Goal: Information Seeking & Learning: Learn about a topic

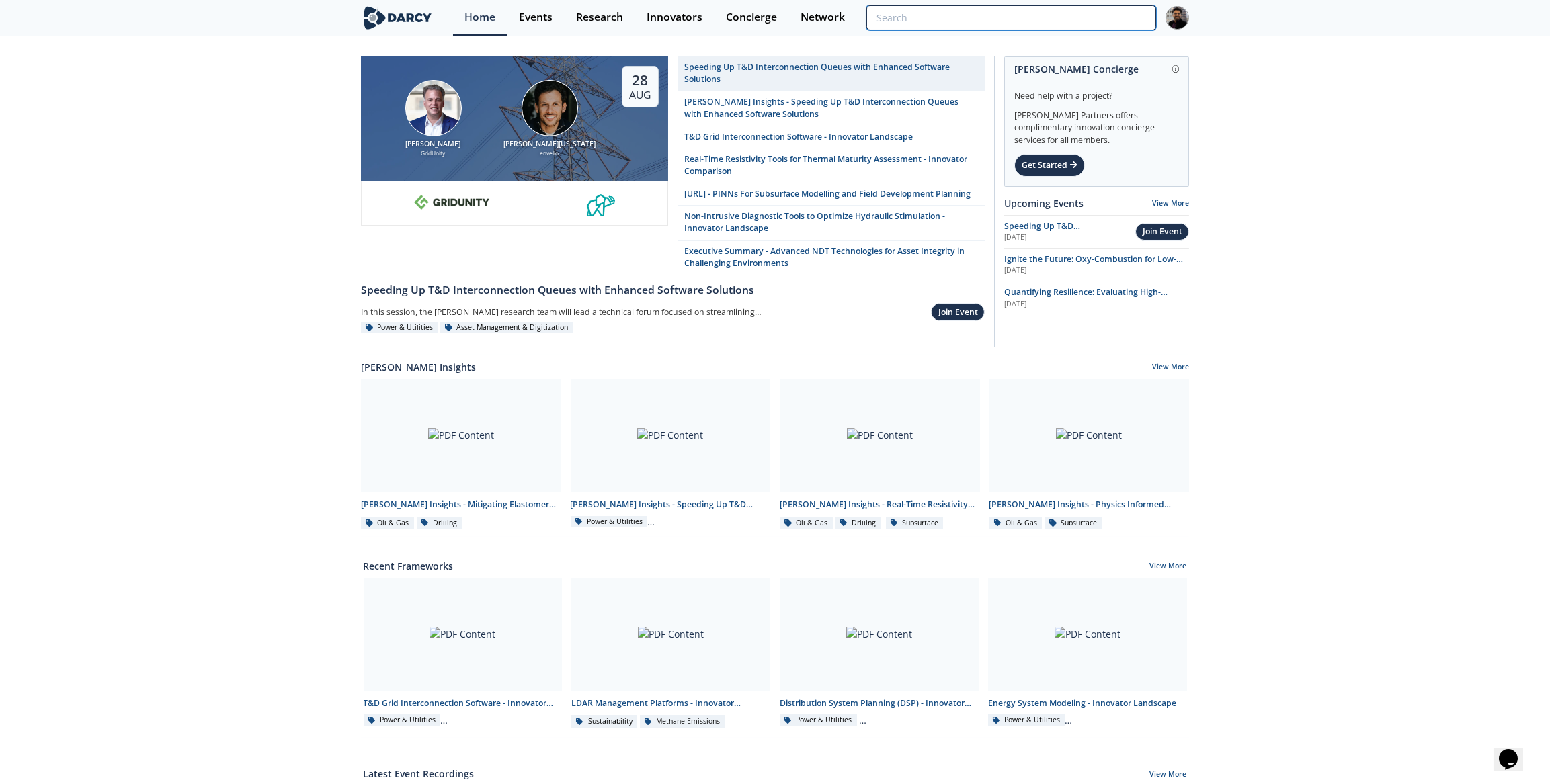
click at [1050, 11] on input "search" at bounding box center [1011, 17] width 290 height 25
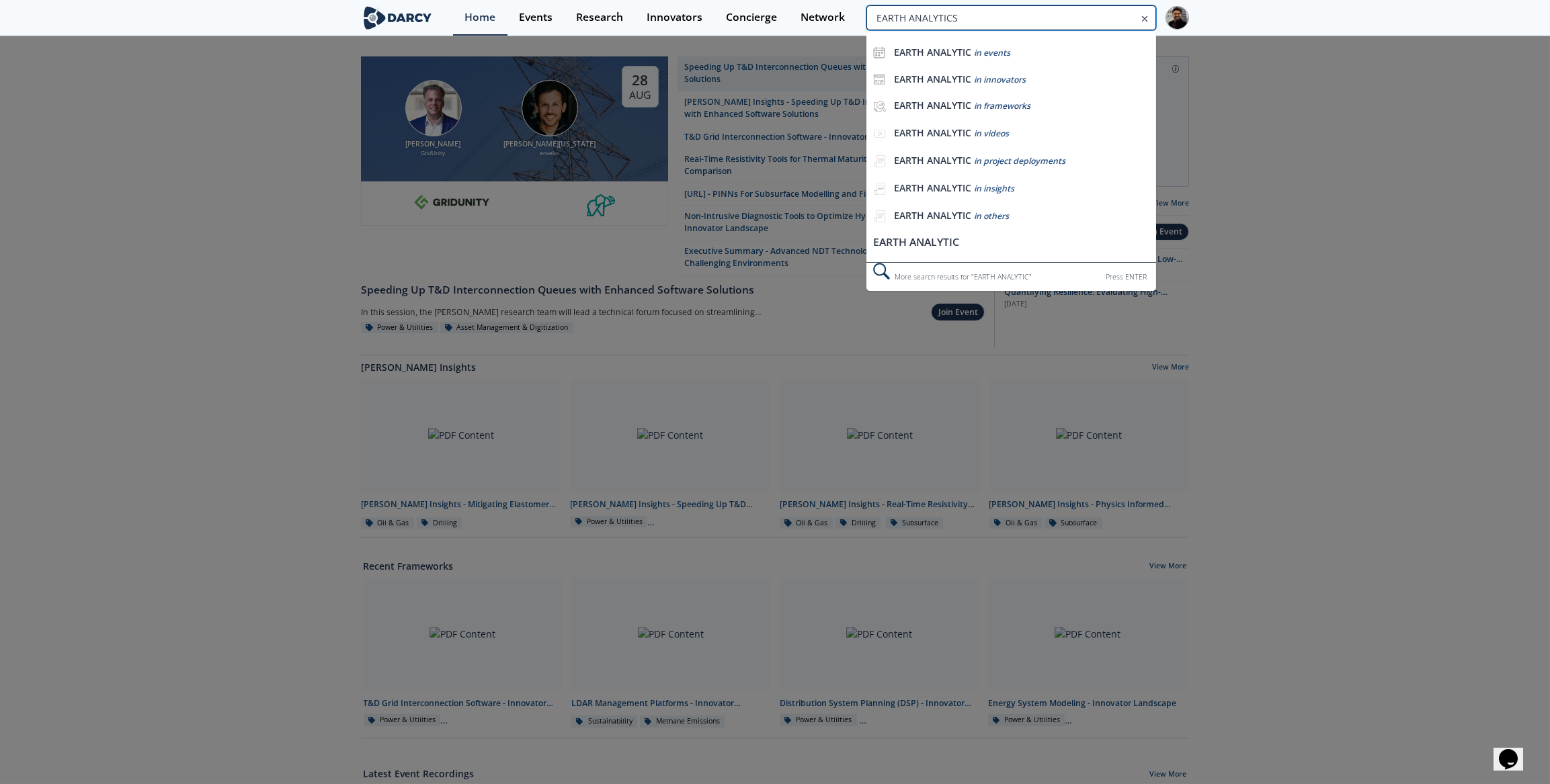
type input "EARTH ANALYTICS"
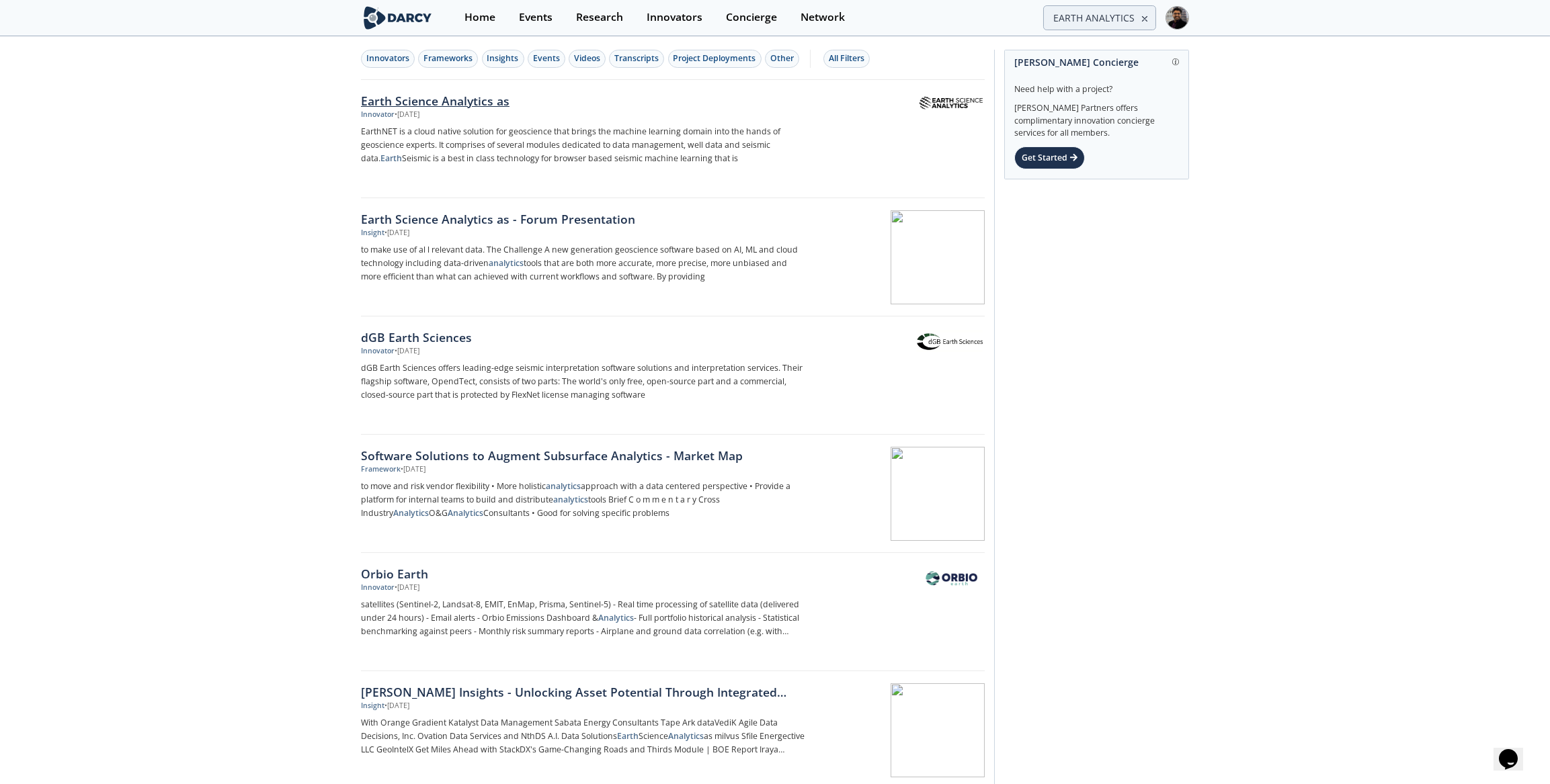
click at [527, 139] on p "EarthNET is a cloud native solution for geoscience that brings the machine lear…" at bounding box center [583, 146] width 445 height 41
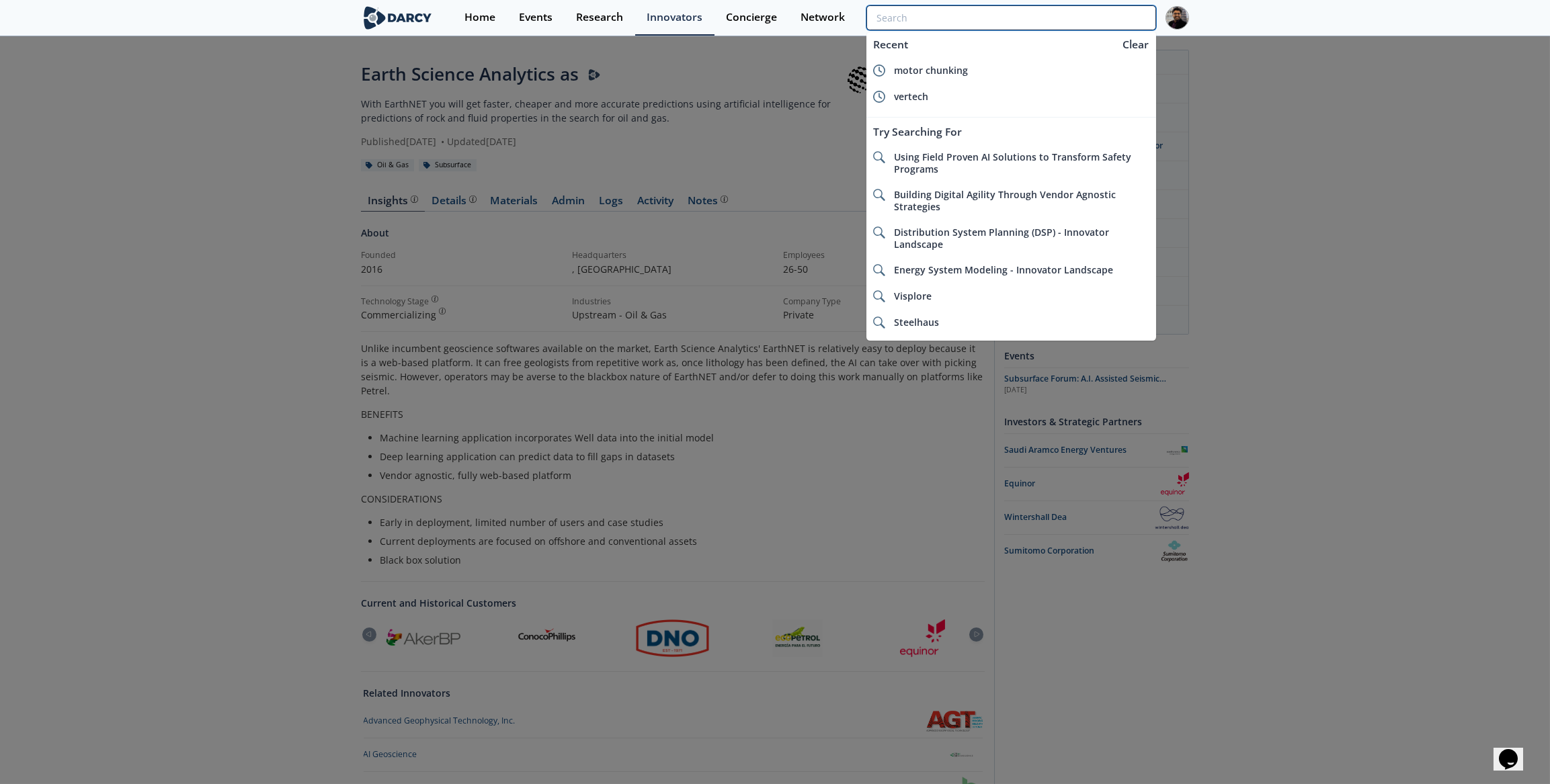
click at [1079, 22] on input "search" at bounding box center [1011, 17] width 290 height 25
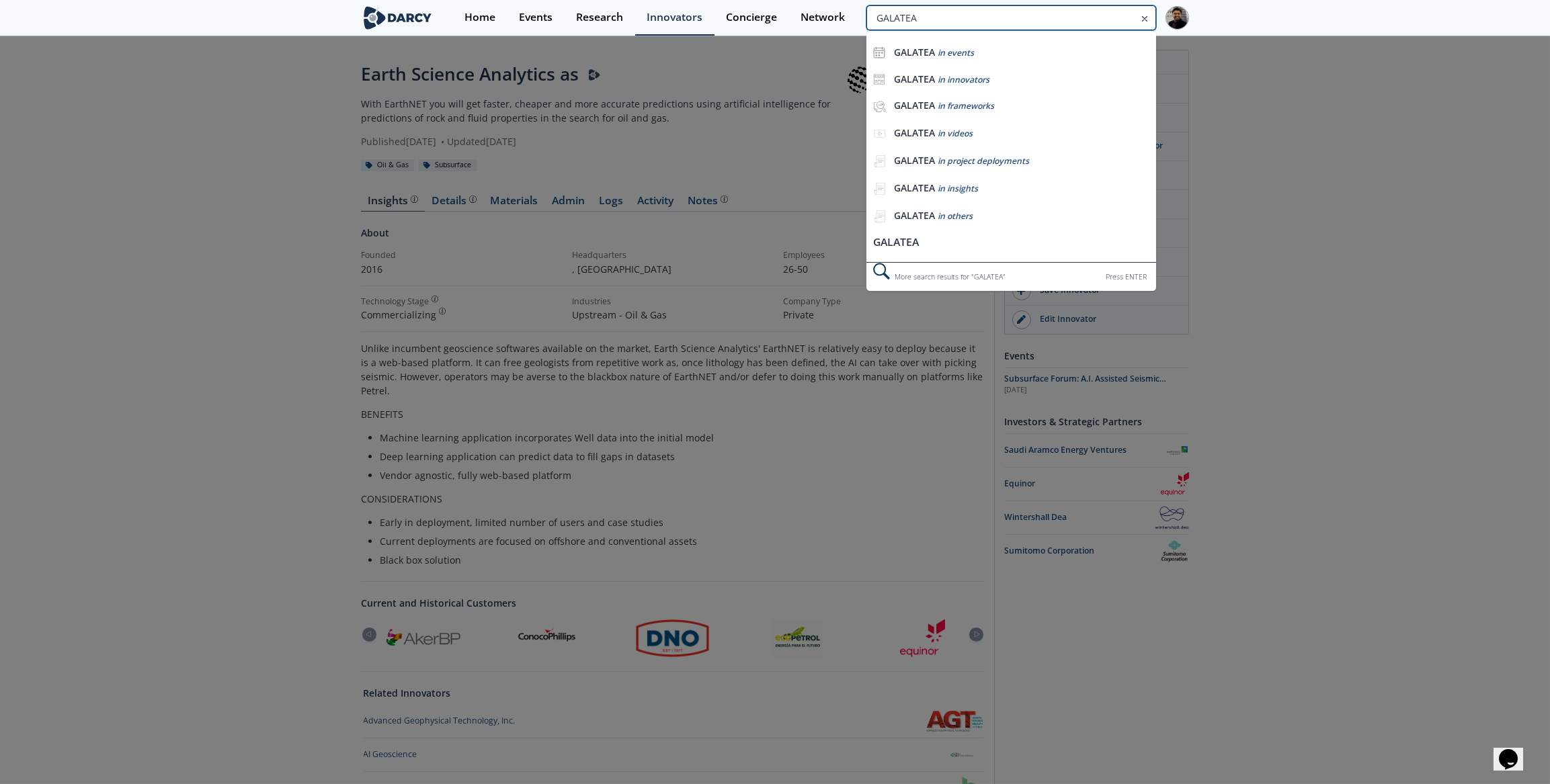
type input "GALATEA"
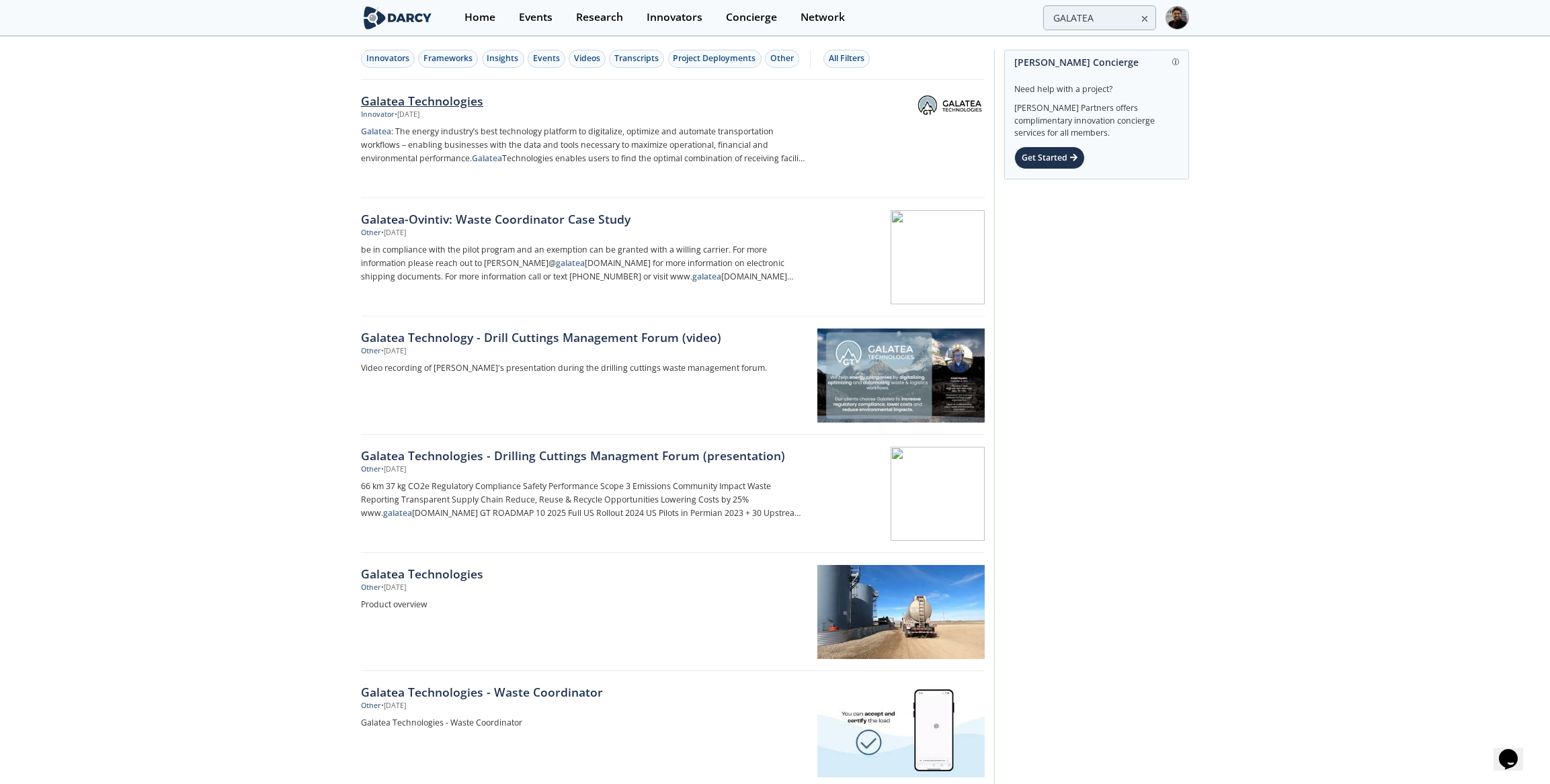
click at [404, 111] on div "• [DATE]" at bounding box center [407, 114] width 25 height 11
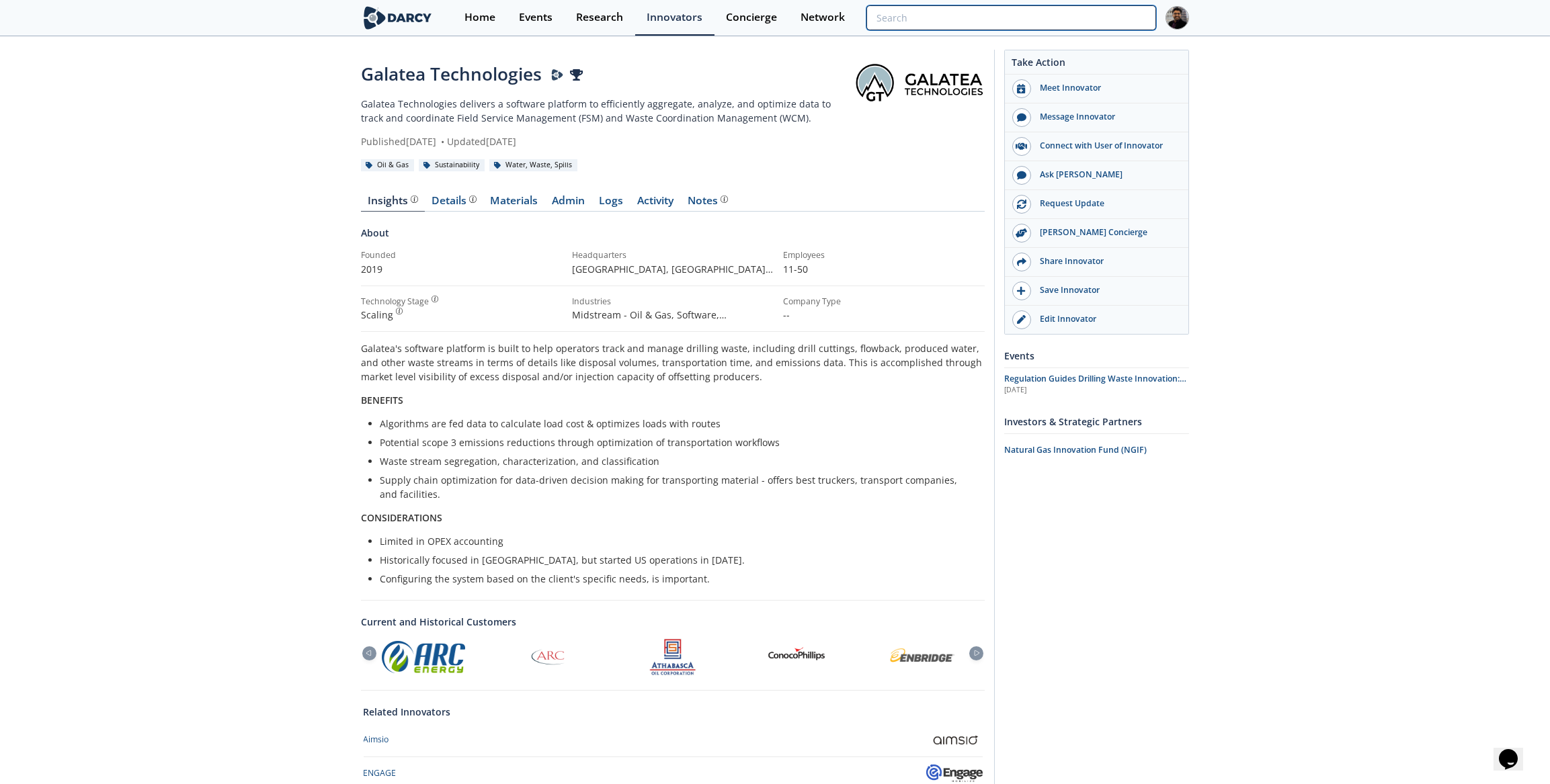
click at [1074, 14] on input "search" at bounding box center [1011, 17] width 290 height 25
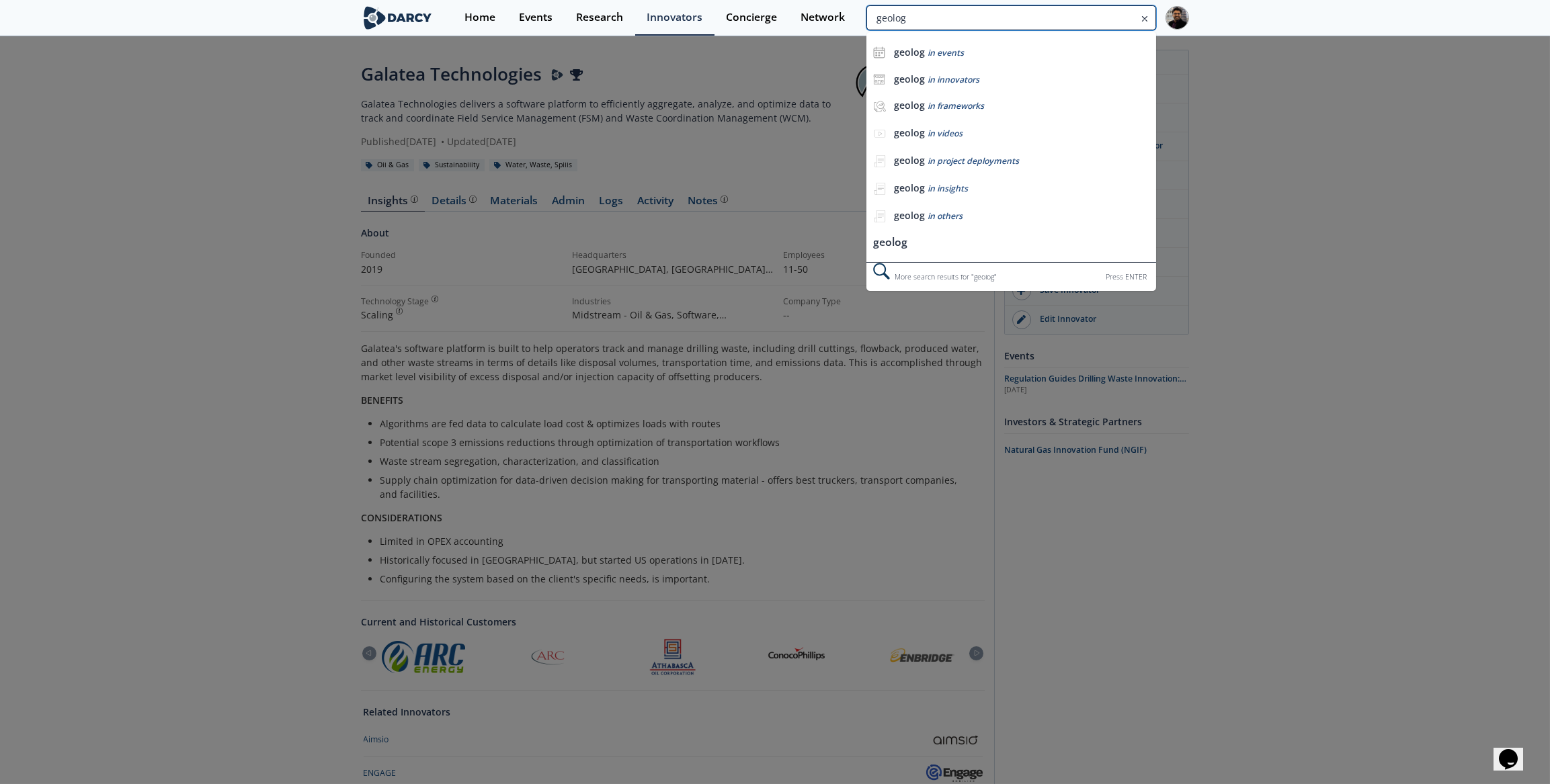
type input "geolog"
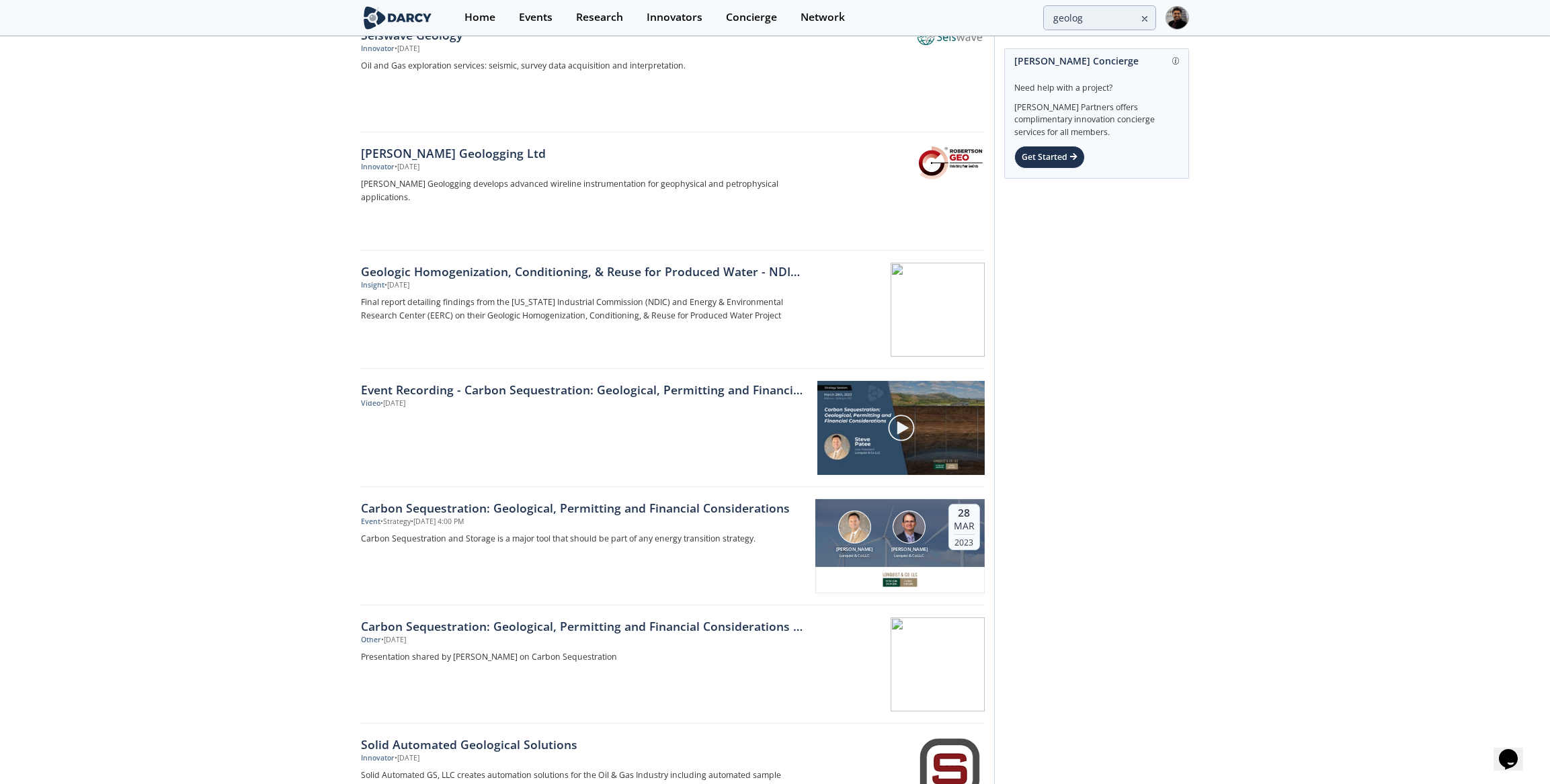
scroll to position [1737, 0]
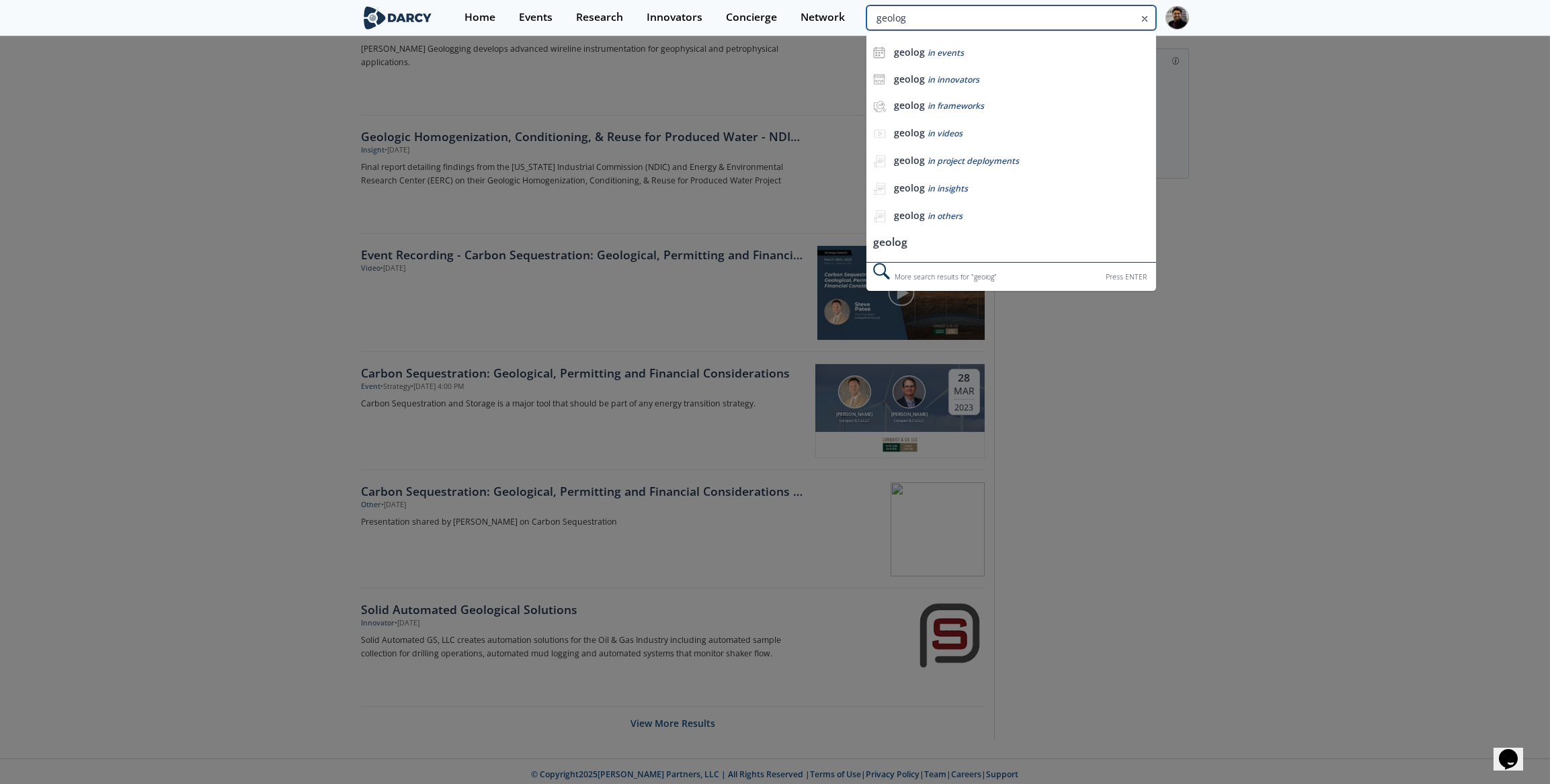
click at [1092, 25] on input "geolog" at bounding box center [1011, 17] width 290 height 25
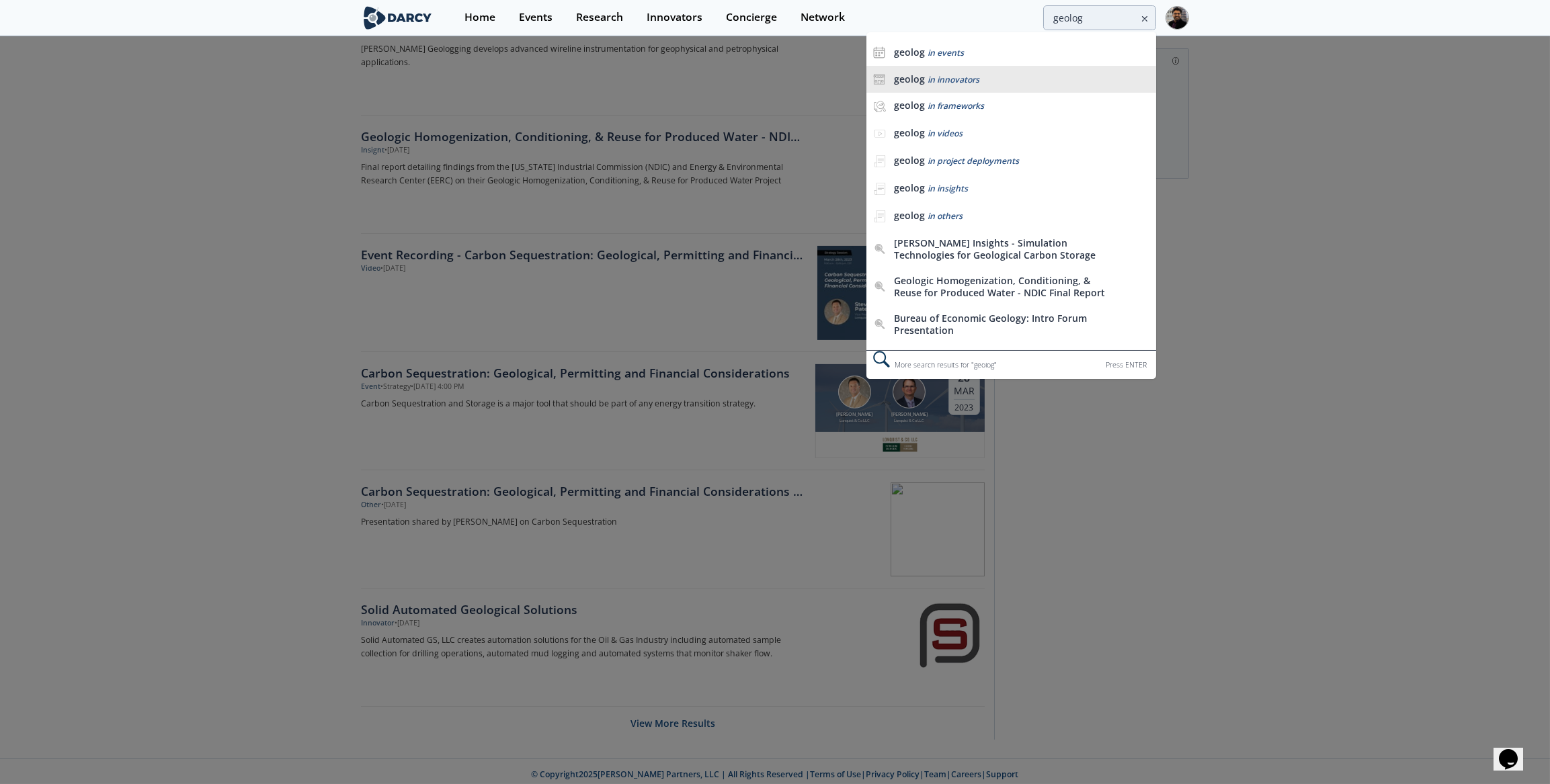
click at [953, 77] on span "in innovators" at bounding box center [952, 80] width 51 height 12
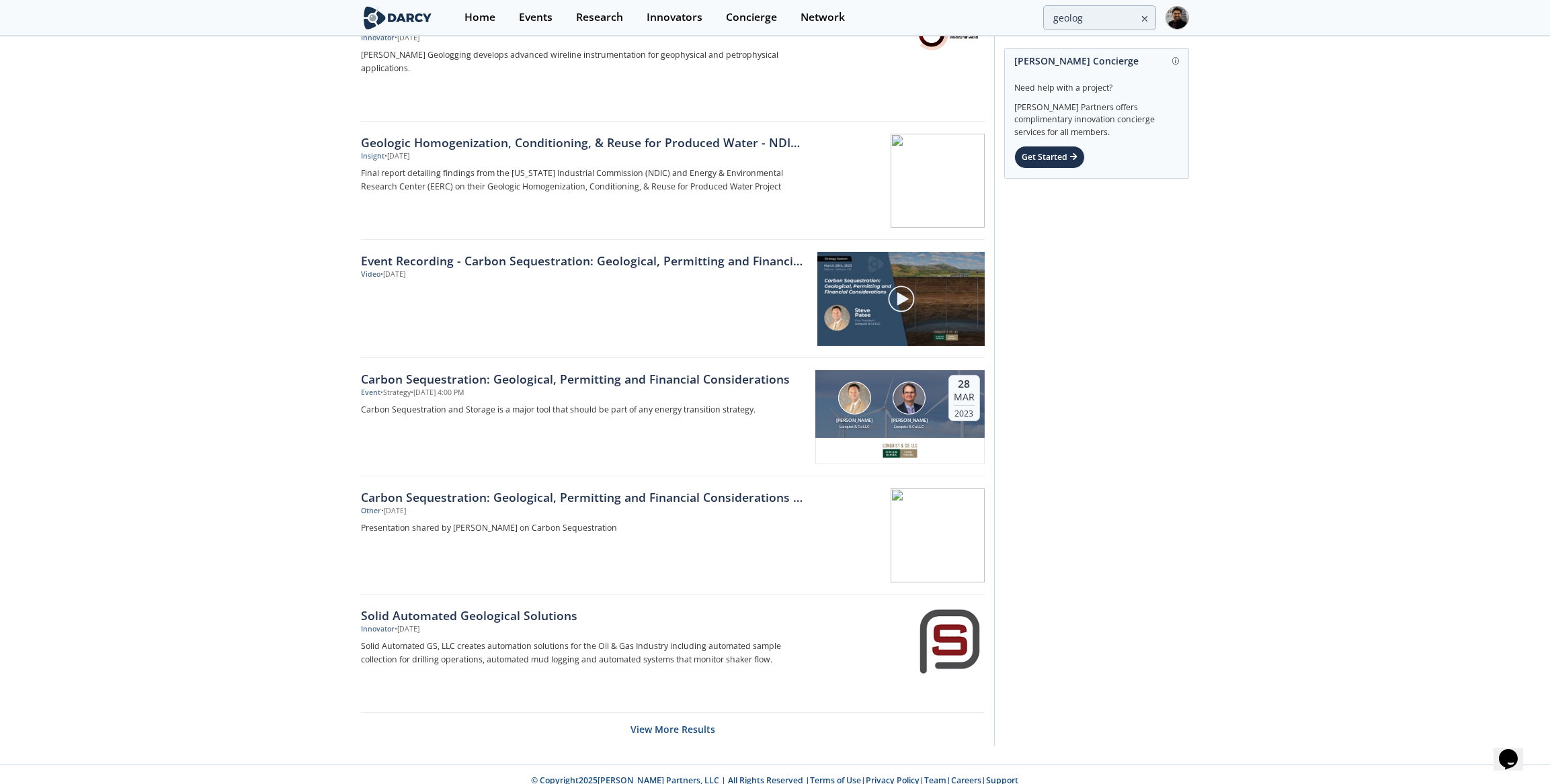
scroll to position [1737, 0]
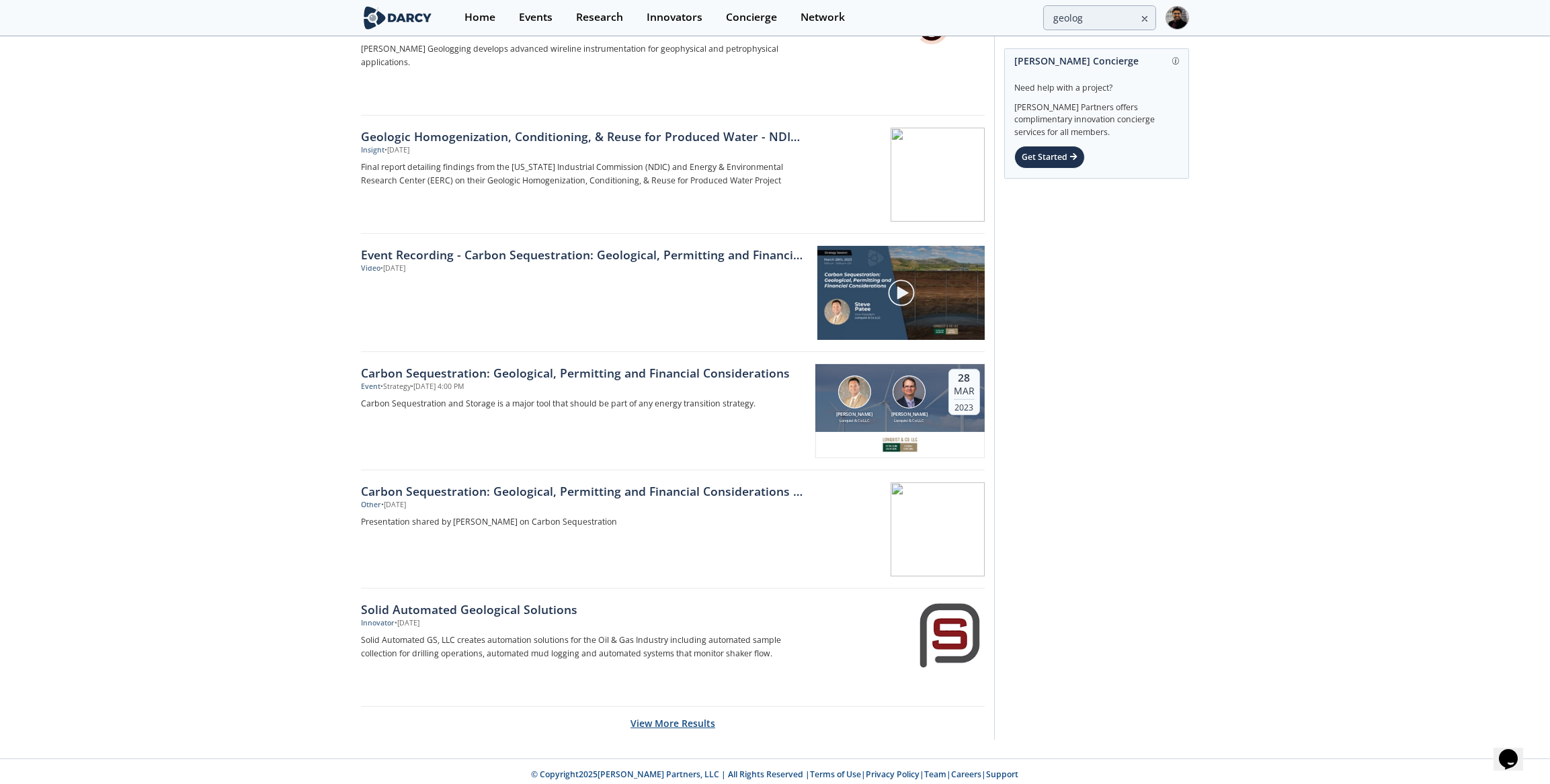
click at [692, 712] on button "View More Results" at bounding box center [672, 722] width 85 height 33
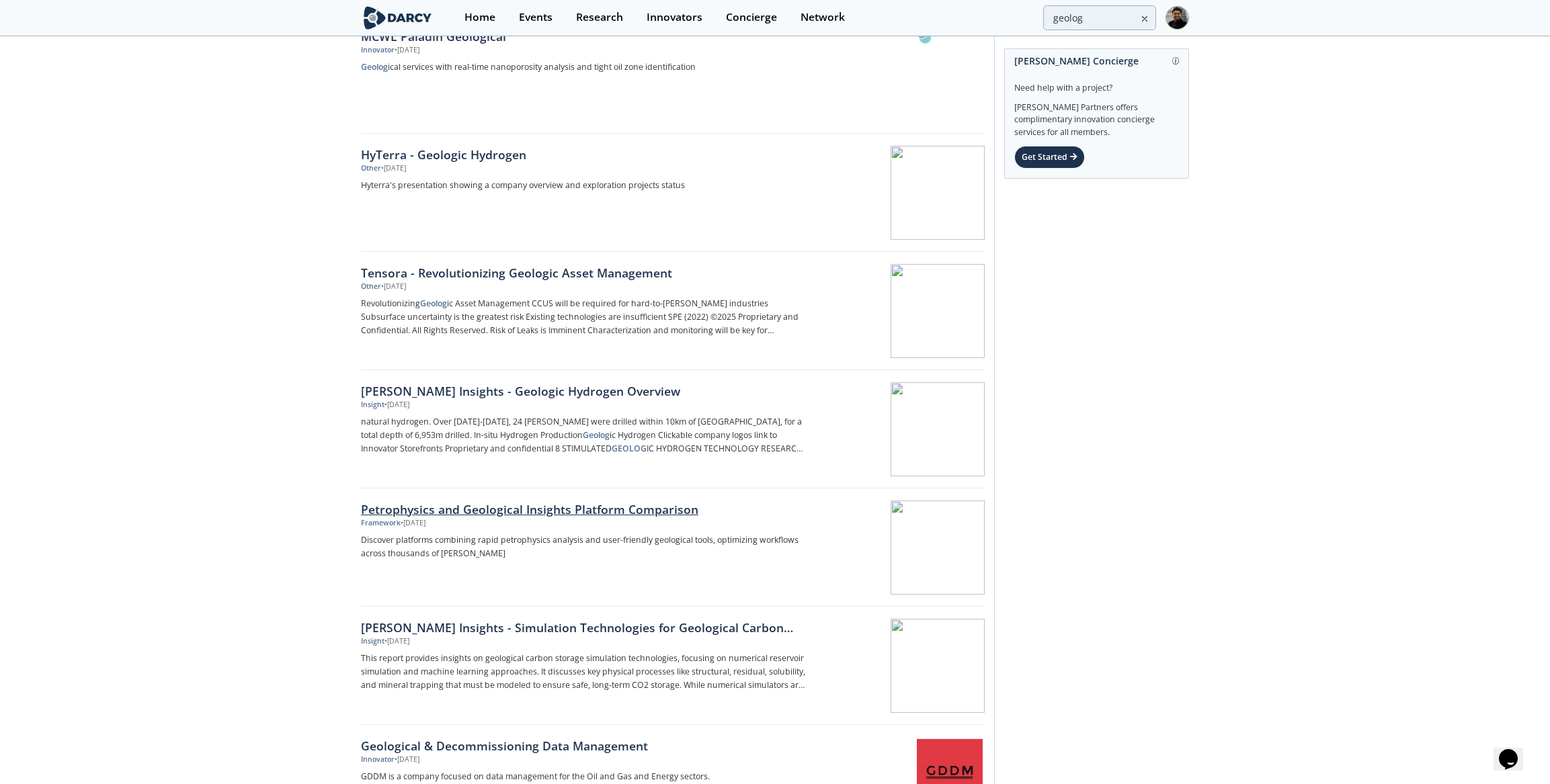
scroll to position [0, 0]
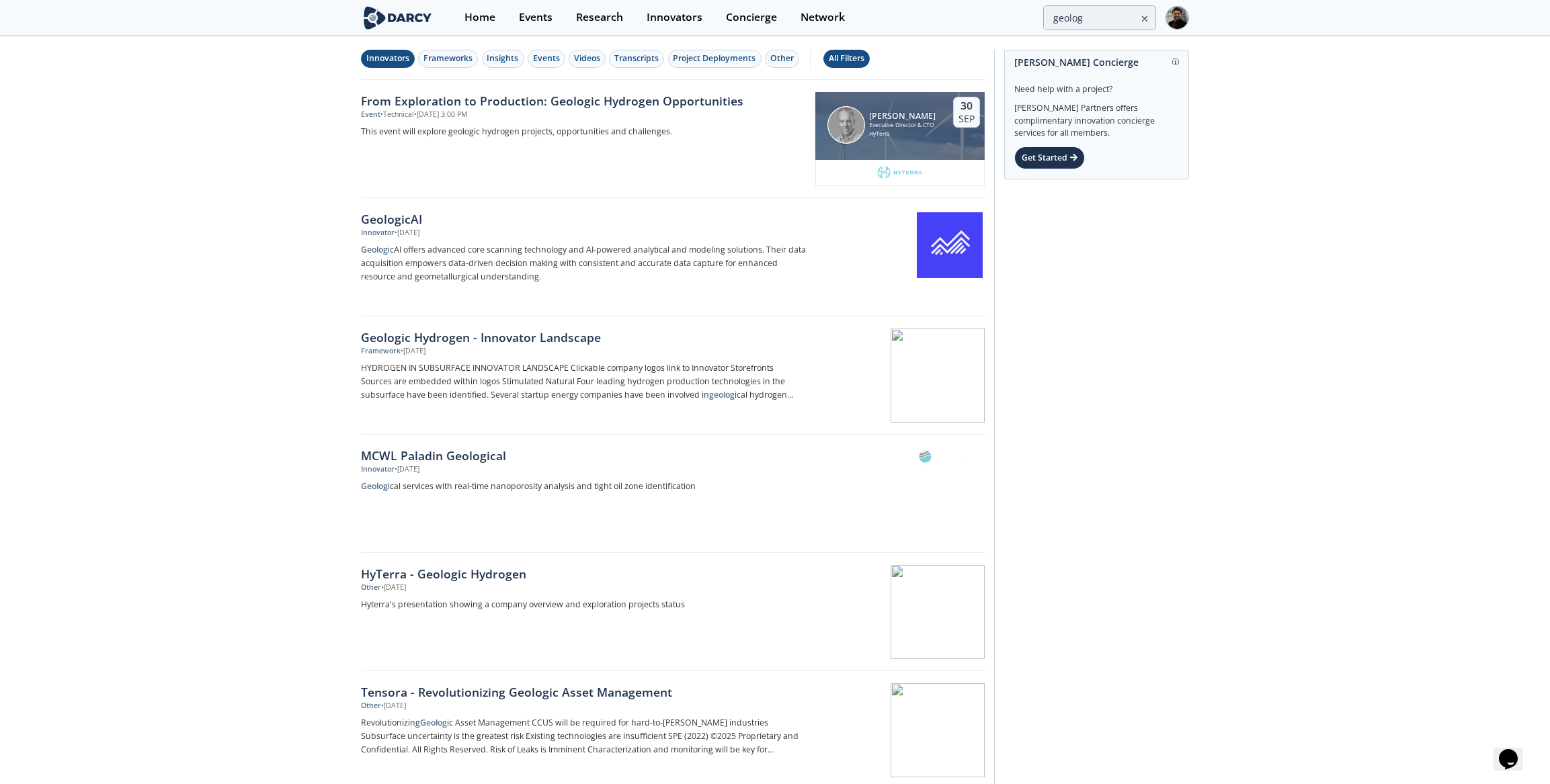
click at [842, 58] on div "All Filters" at bounding box center [846, 58] width 35 height 12
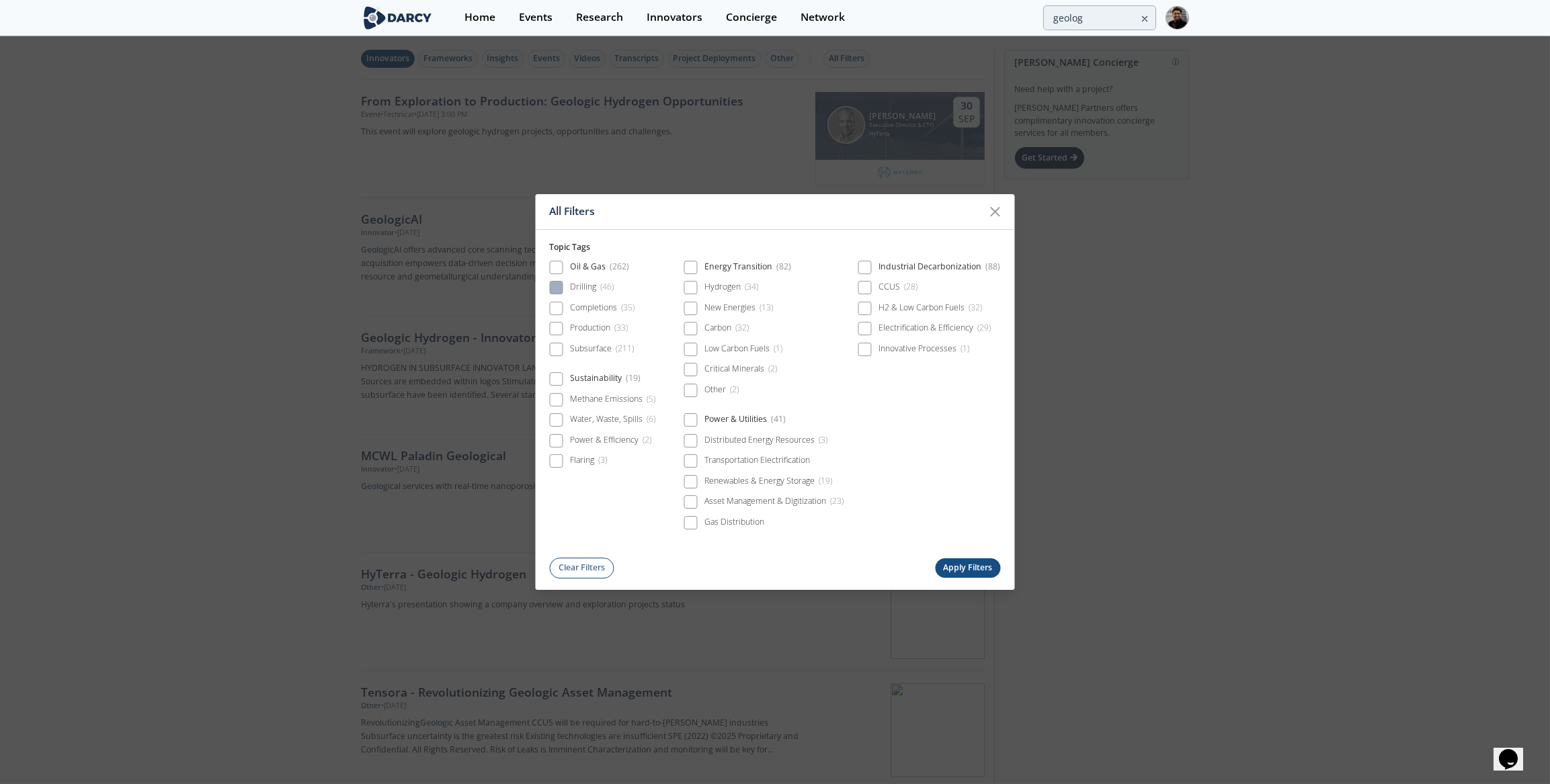
click at [563, 294] on span at bounding box center [556, 288] width 14 height 14
click at [963, 562] on button "Apply Filters" at bounding box center [968, 568] width 66 height 20
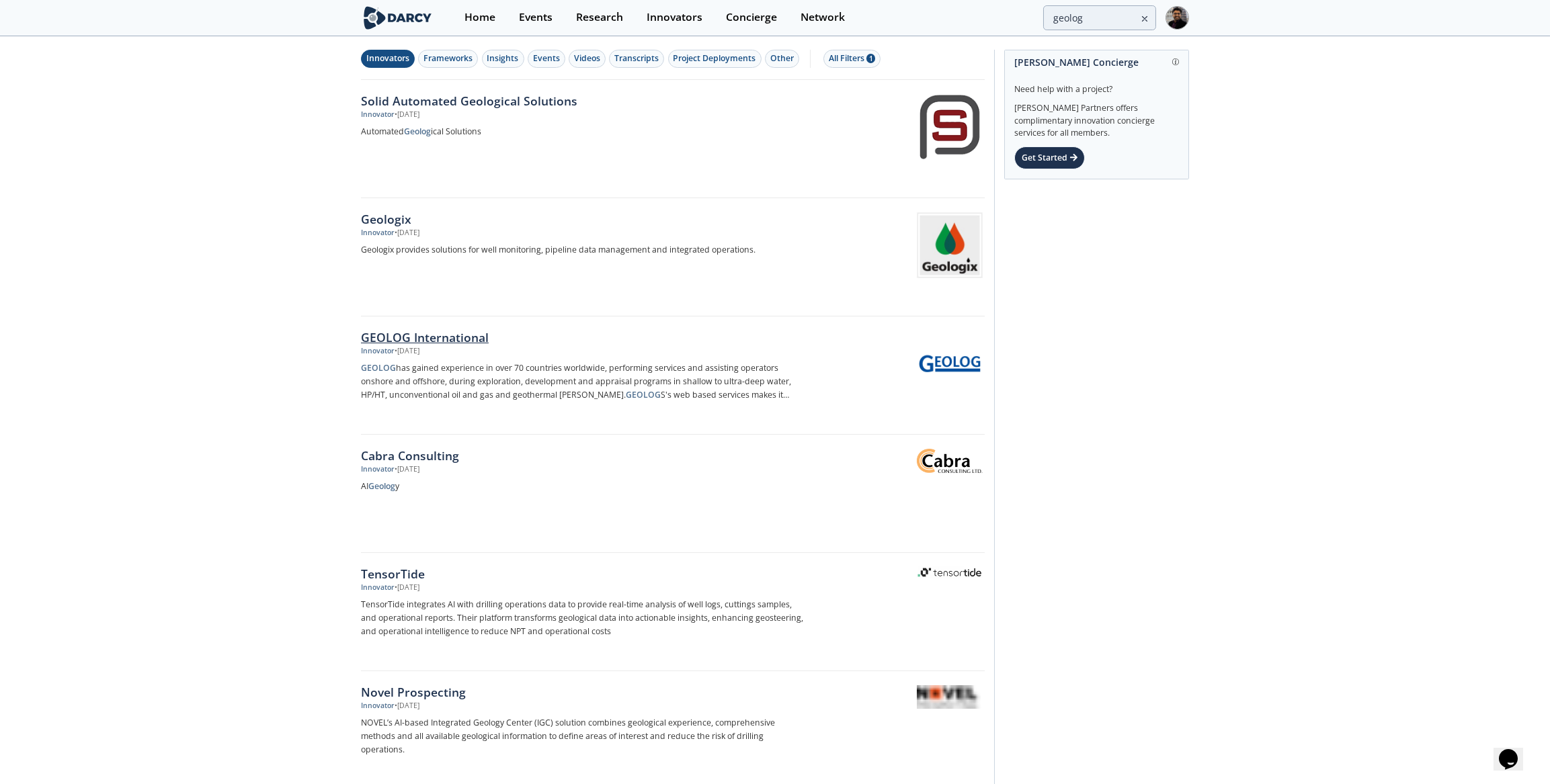
click at [431, 340] on div "GEOLOG International" at bounding box center [583, 337] width 445 height 17
